Goal: Task Accomplishment & Management: Manage account settings

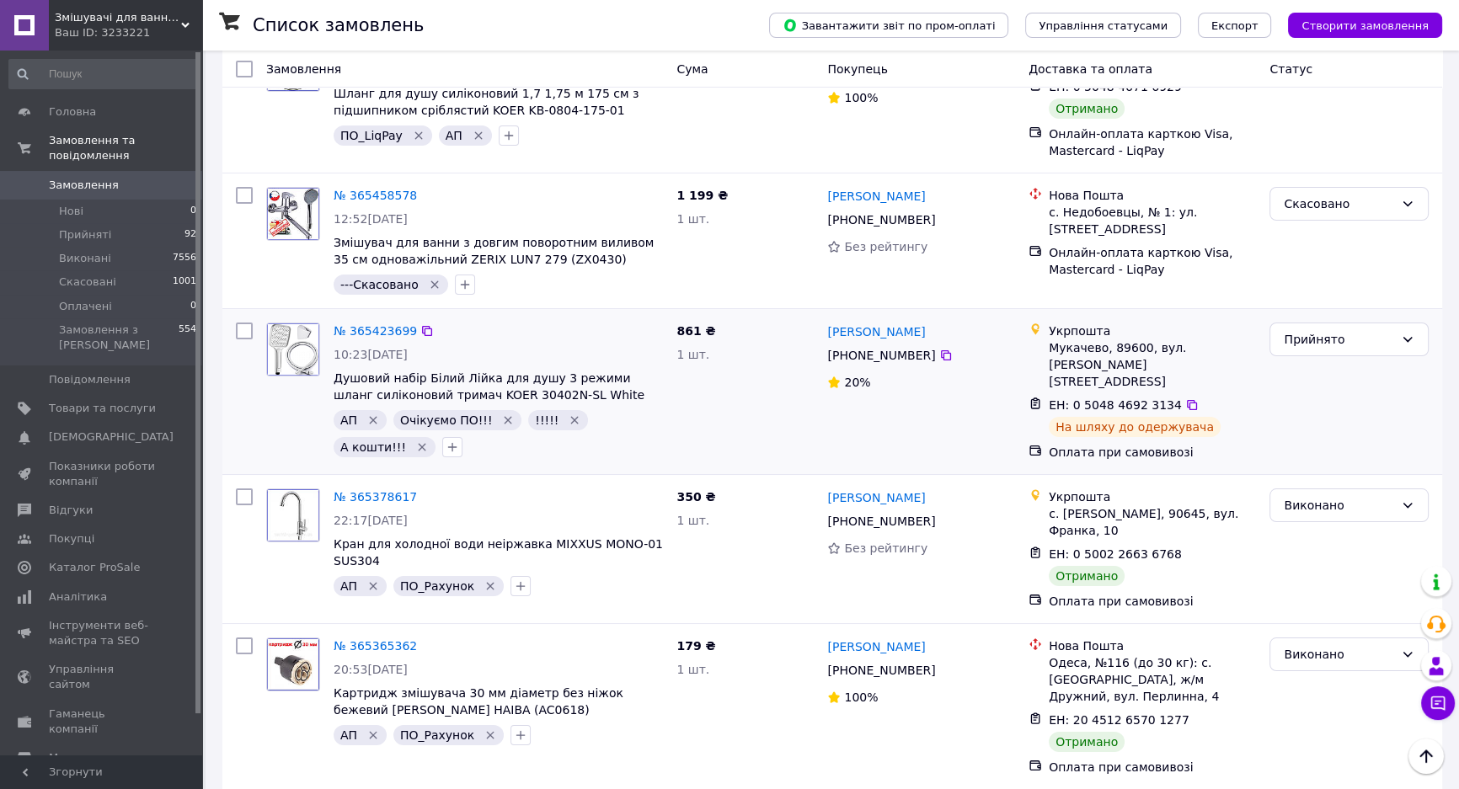
scroll to position [7886, 0]
drag, startPoint x: 564, startPoint y: 311, endPoint x: 424, endPoint y: 318, distance: 140.9
copy span "MIXXUS ELVIS 006 (EURO)"
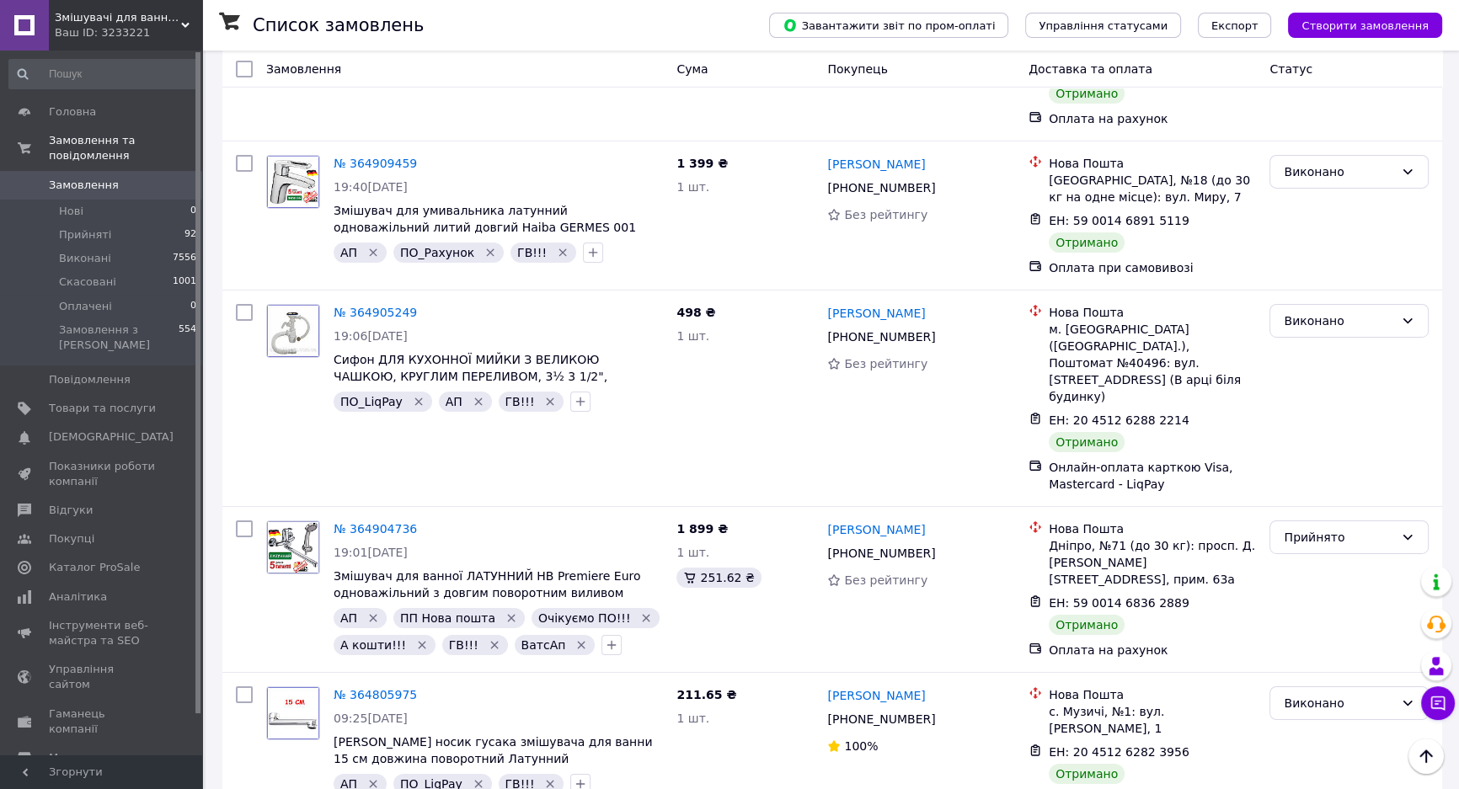
scroll to position [15175, 0]
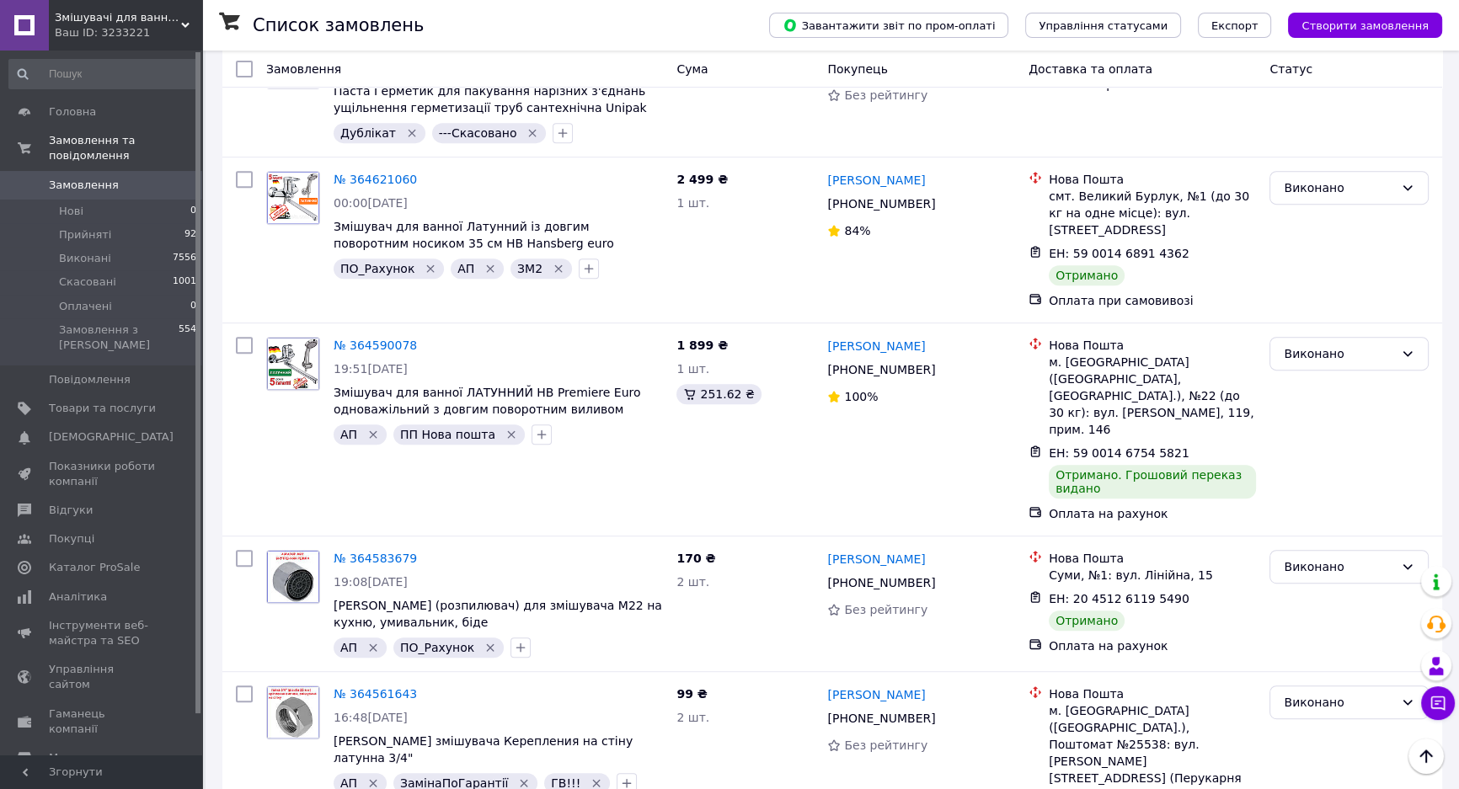
scroll to position [918, 0]
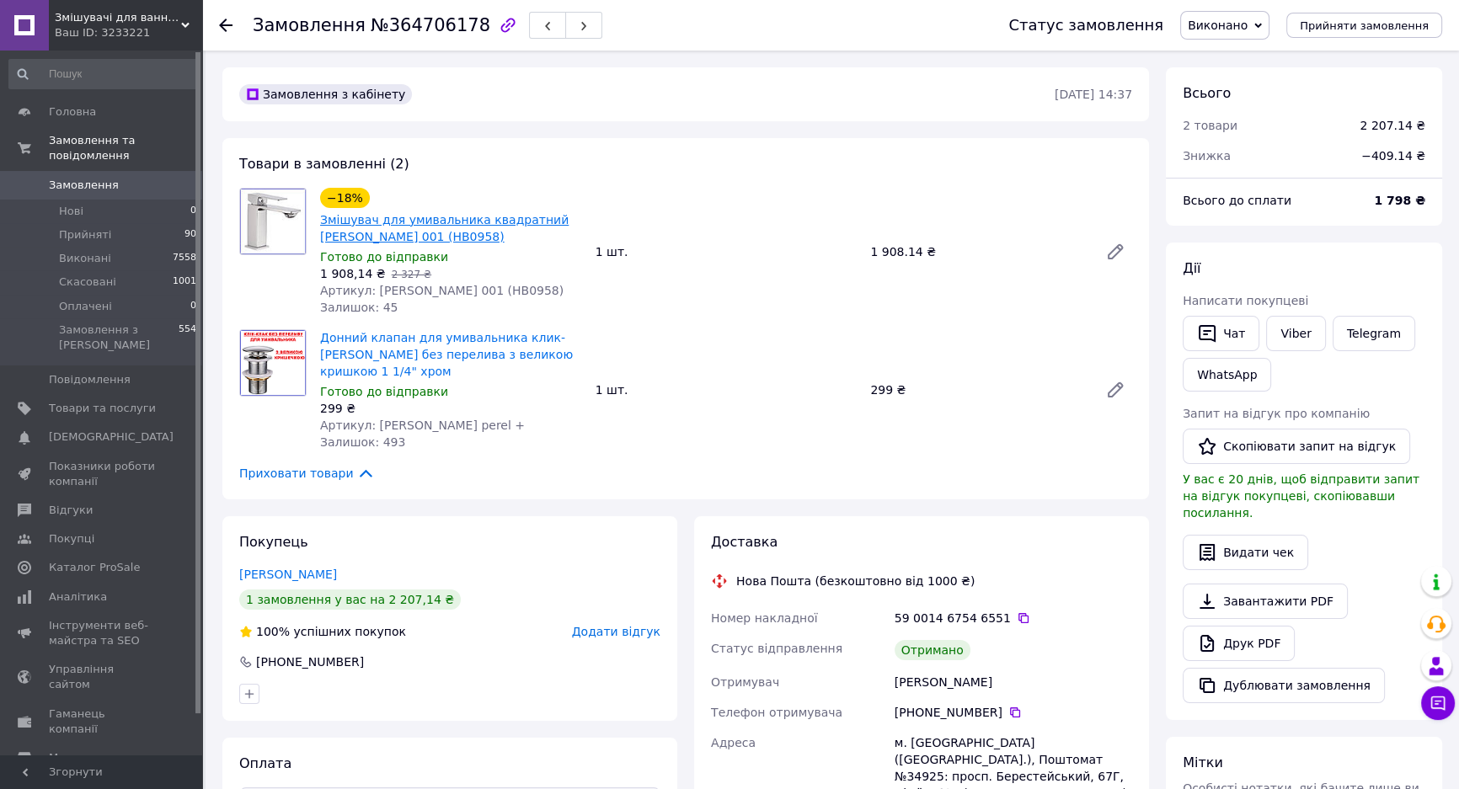
click at [366, 229] on link "Змішувач для умивальника квадратний [PERSON_NAME] 001 (HB0958)" at bounding box center [444, 228] width 248 height 30
